Goal: Transaction & Acquisition: Purchase product/service

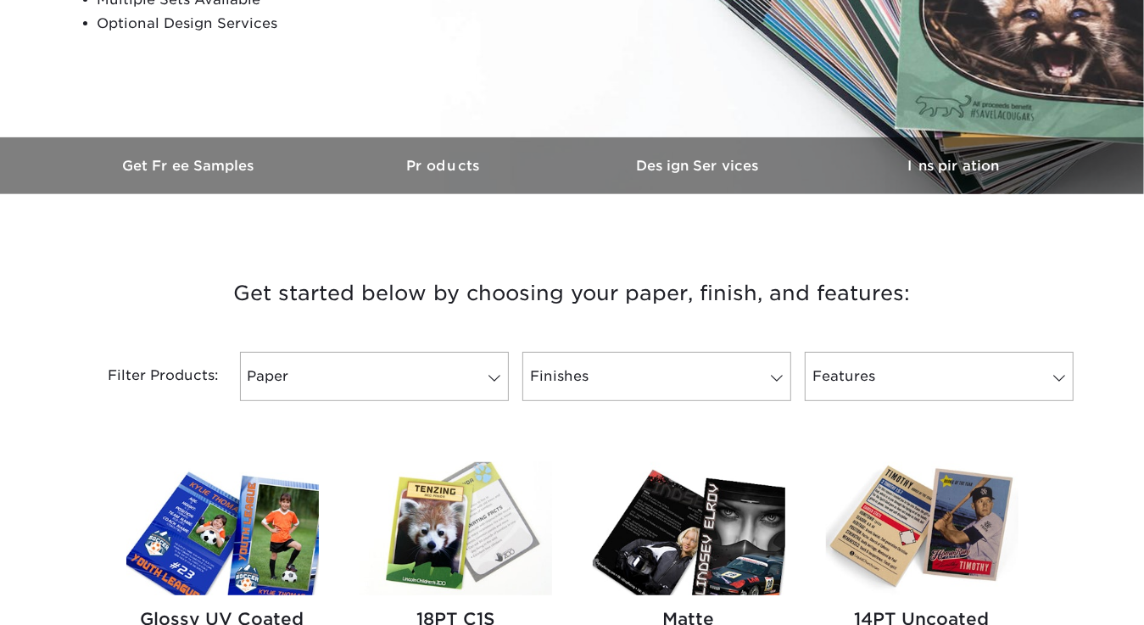
scroll to position [424, 0]
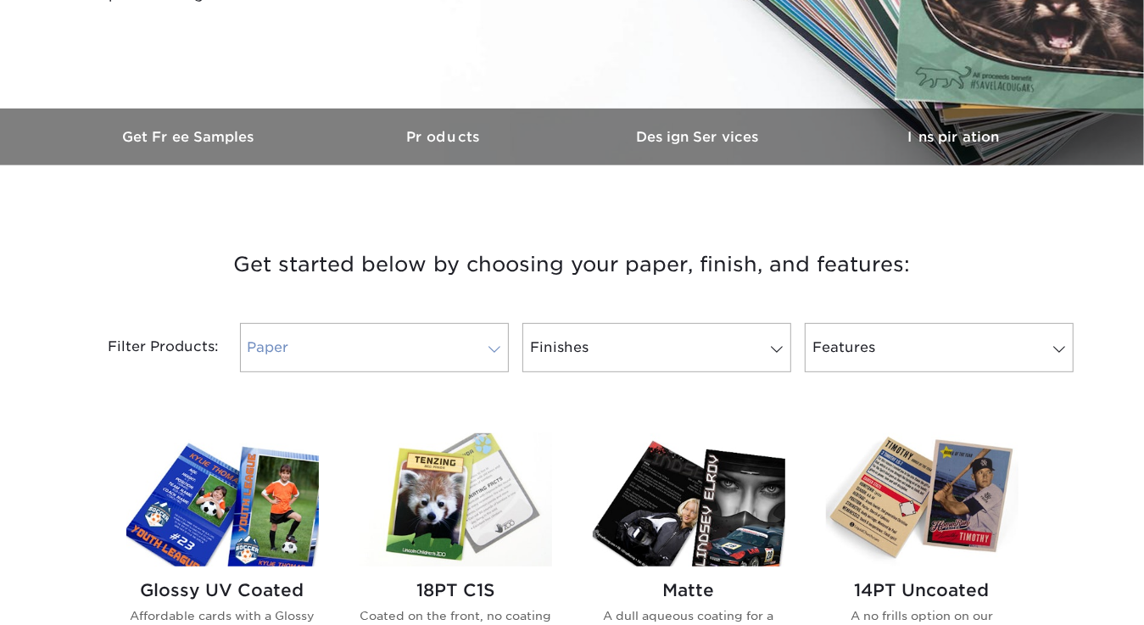
click at [500, 349] on span at bounding box center [495, 350] width 24 height 14
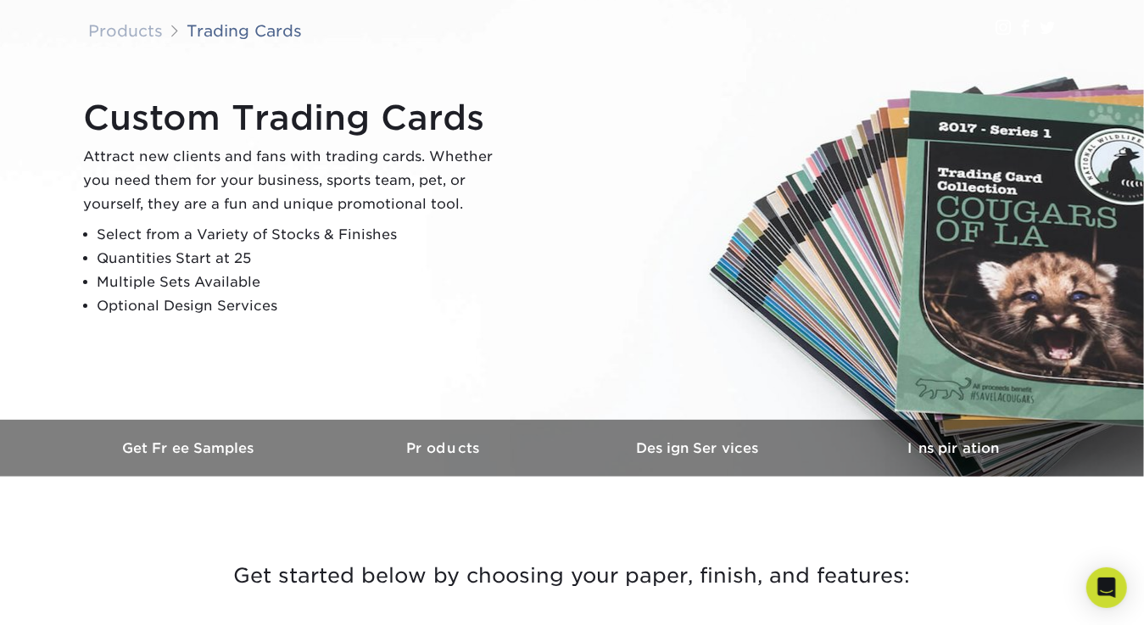
scroll to position [0, 0]
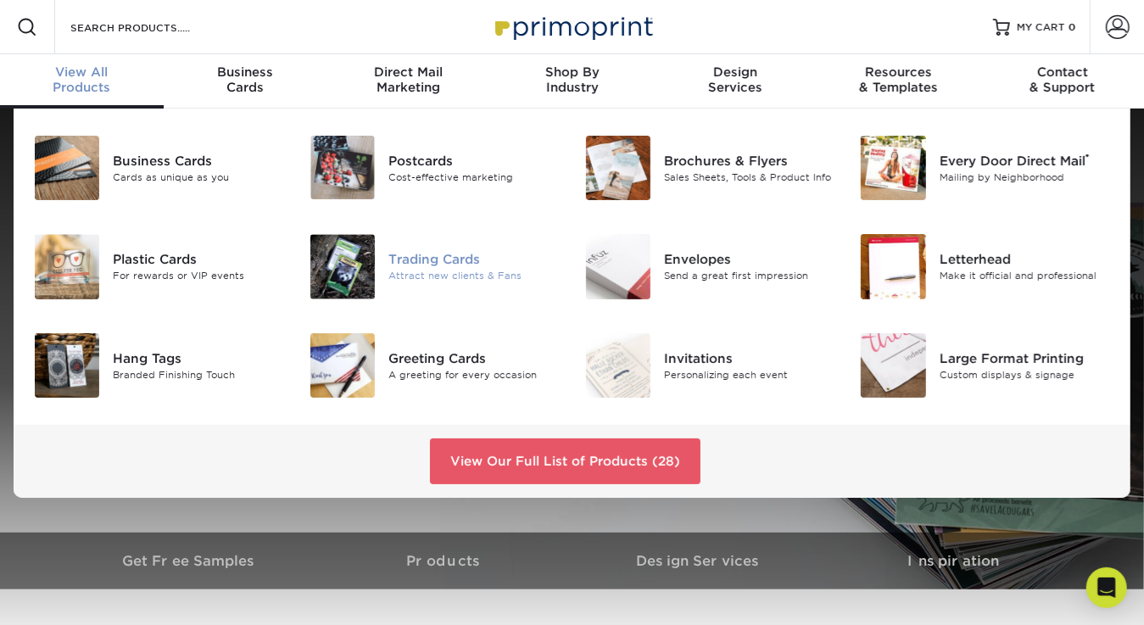
click at [356, 268] on img at bounding box center [342, 266] width 64 height 64
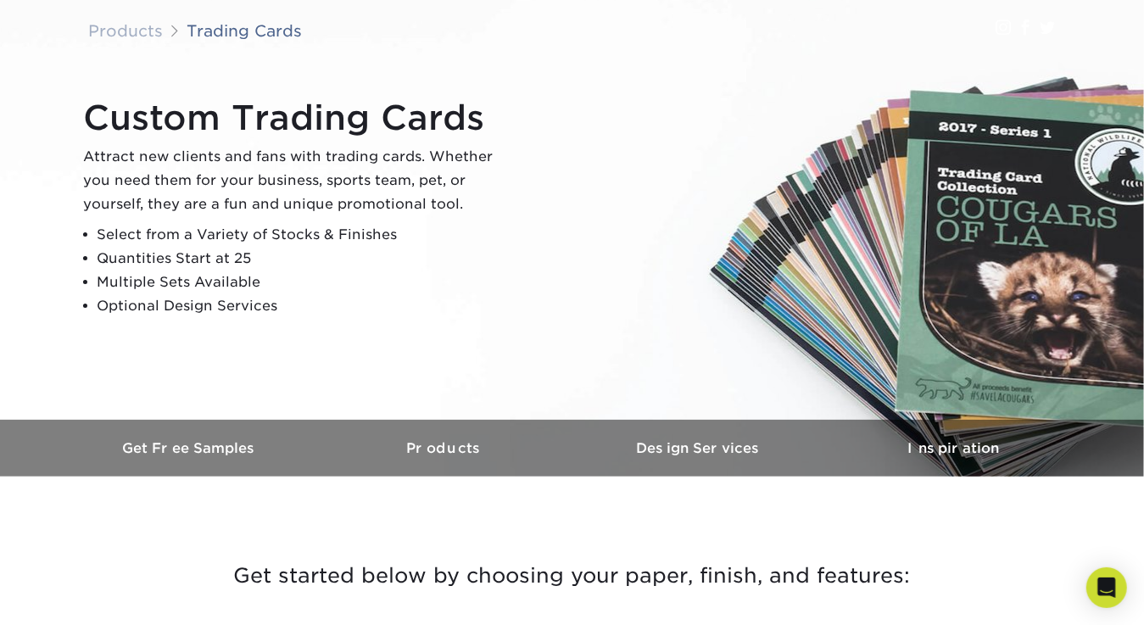
scroll to position [254, 0]
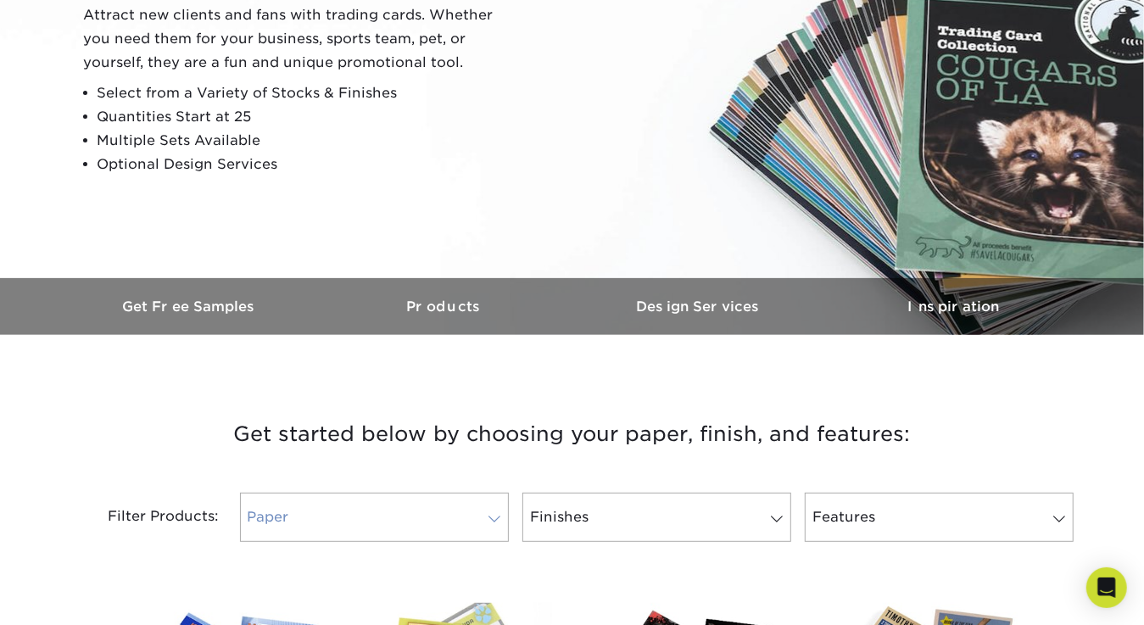
click at [383, 532] on link "Paper" at bounding box center [374, 517] width 269 height 49
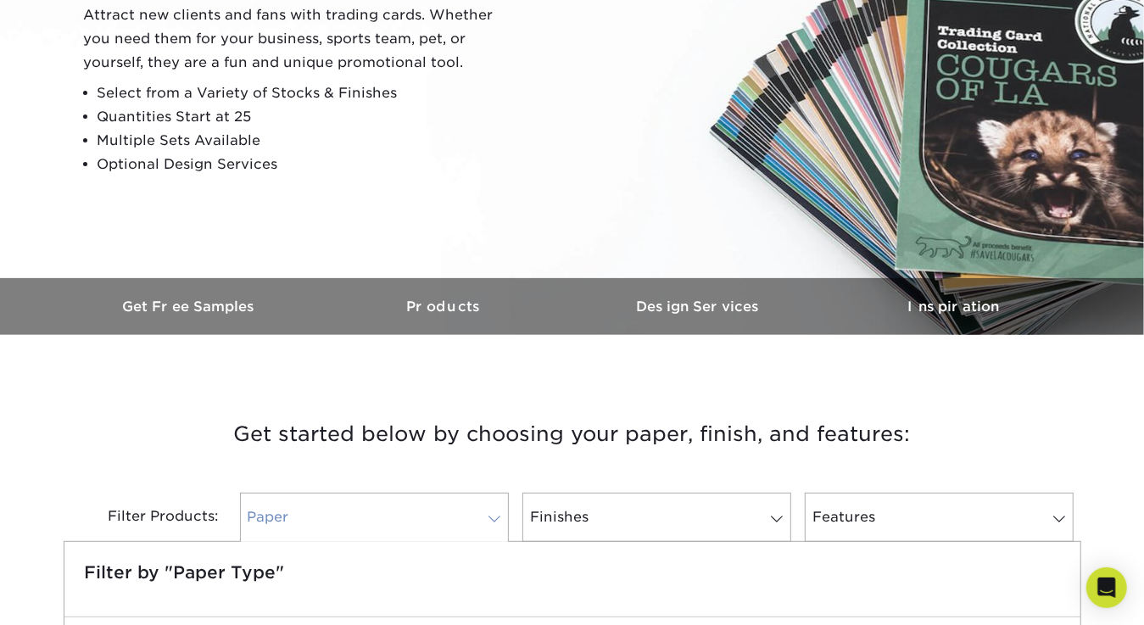
click at [495, 518] on span at bounding box center [495, 519] width 24 height 14
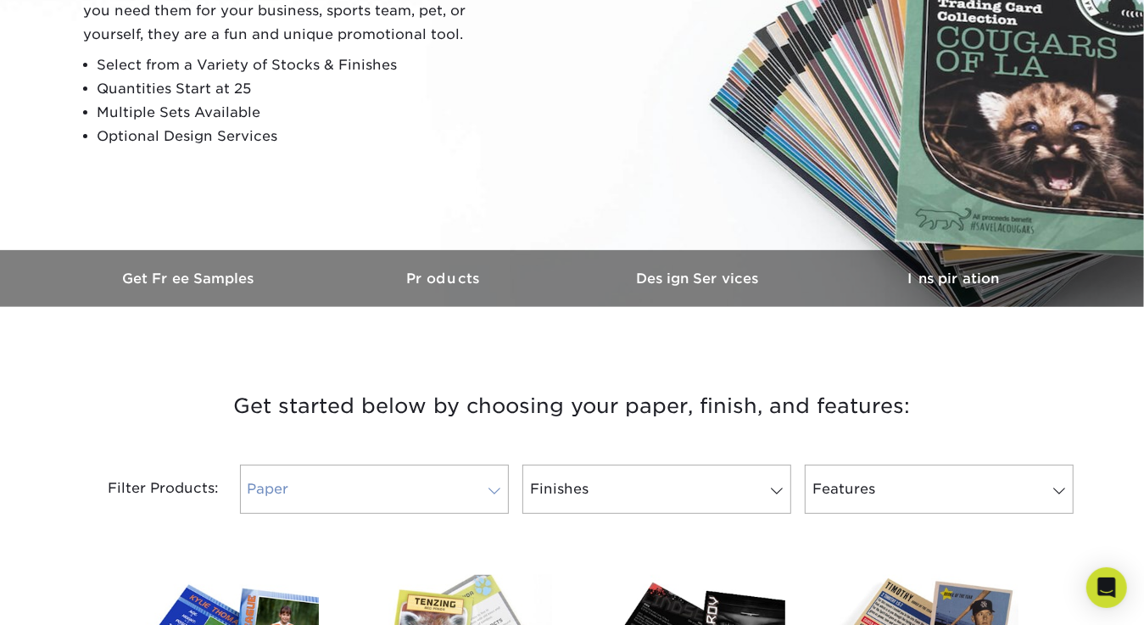
scroll to position [395, 0]
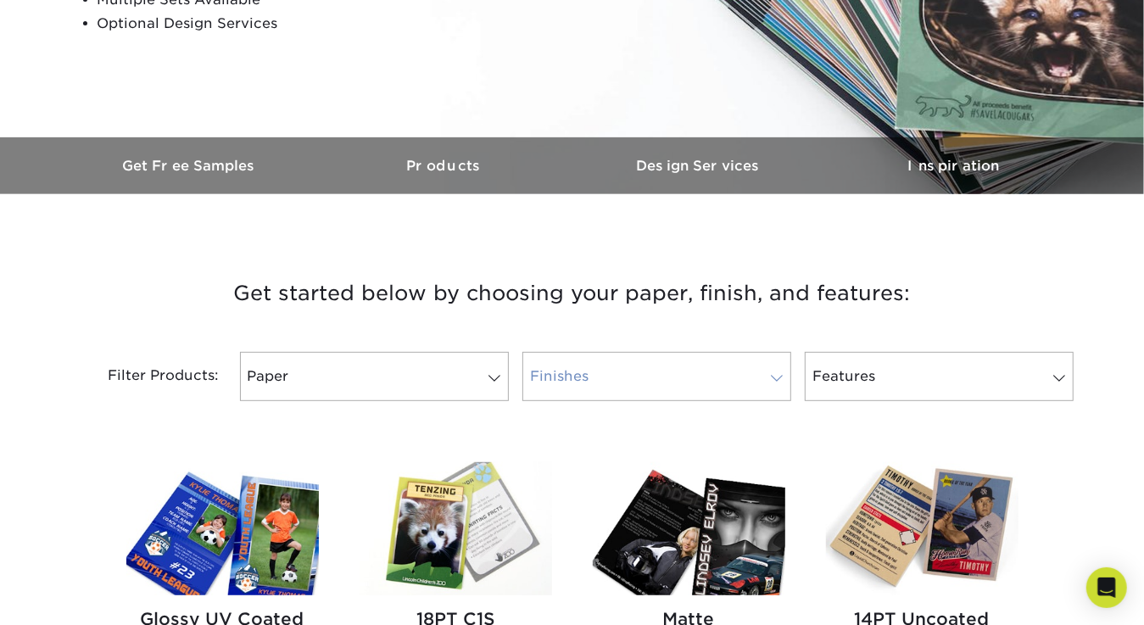
click at [729, 380] on link "Finishes" at bounding box center [656, 376] width 269 height 49
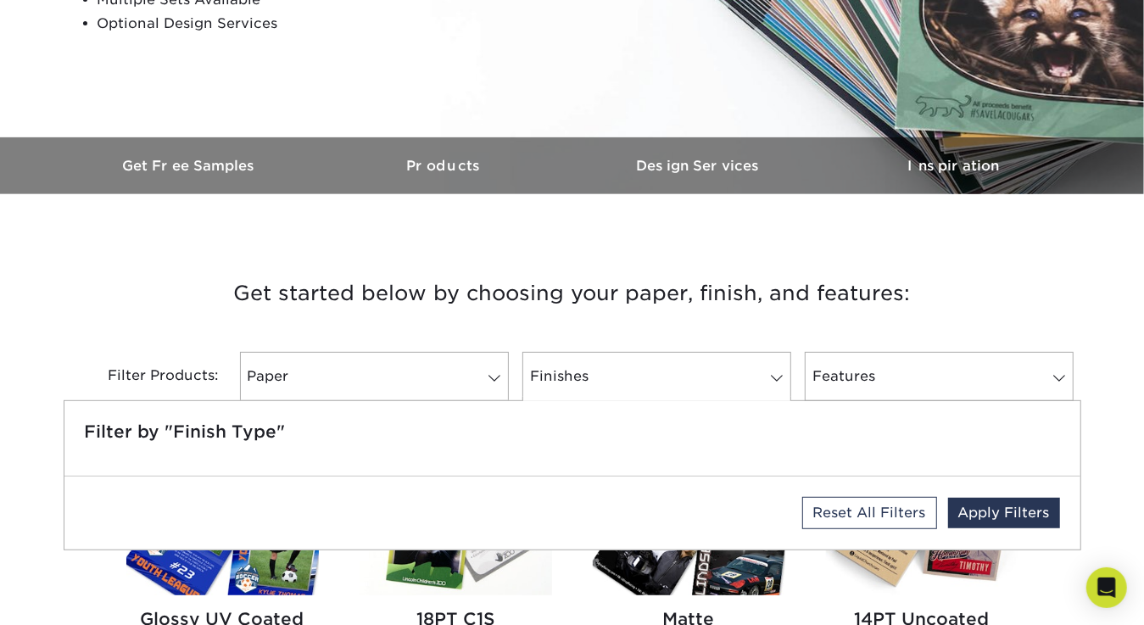
scroll to position [509, 0]
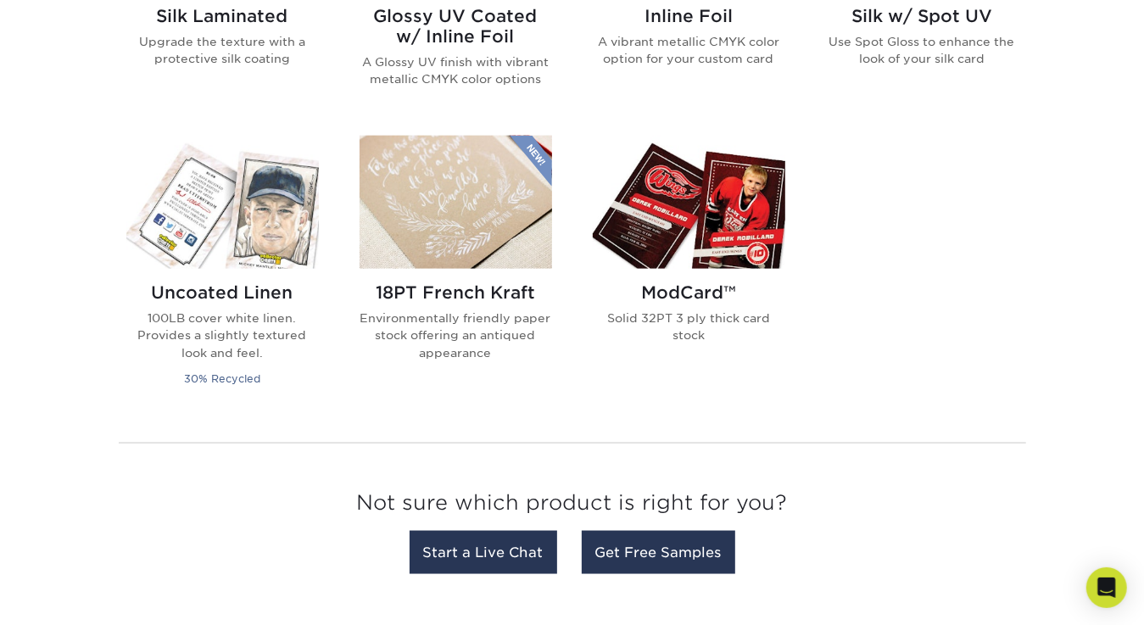
scroll to position [1215, 0]
